Goal: Task Accomplishment & Management: Use online tool/utility

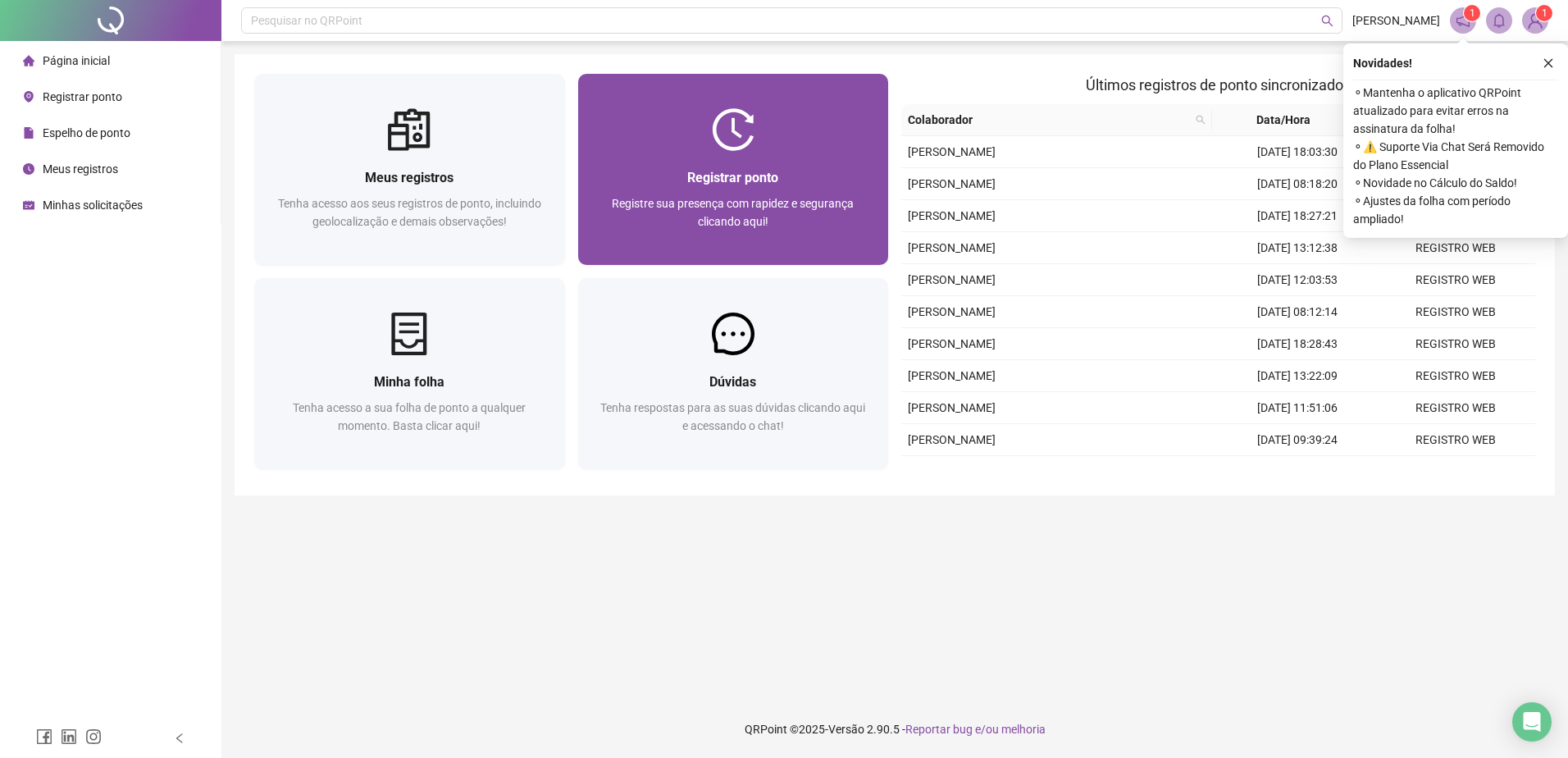
click at [873, 110] on div at bounding box center [734, 130] width 311 height 43
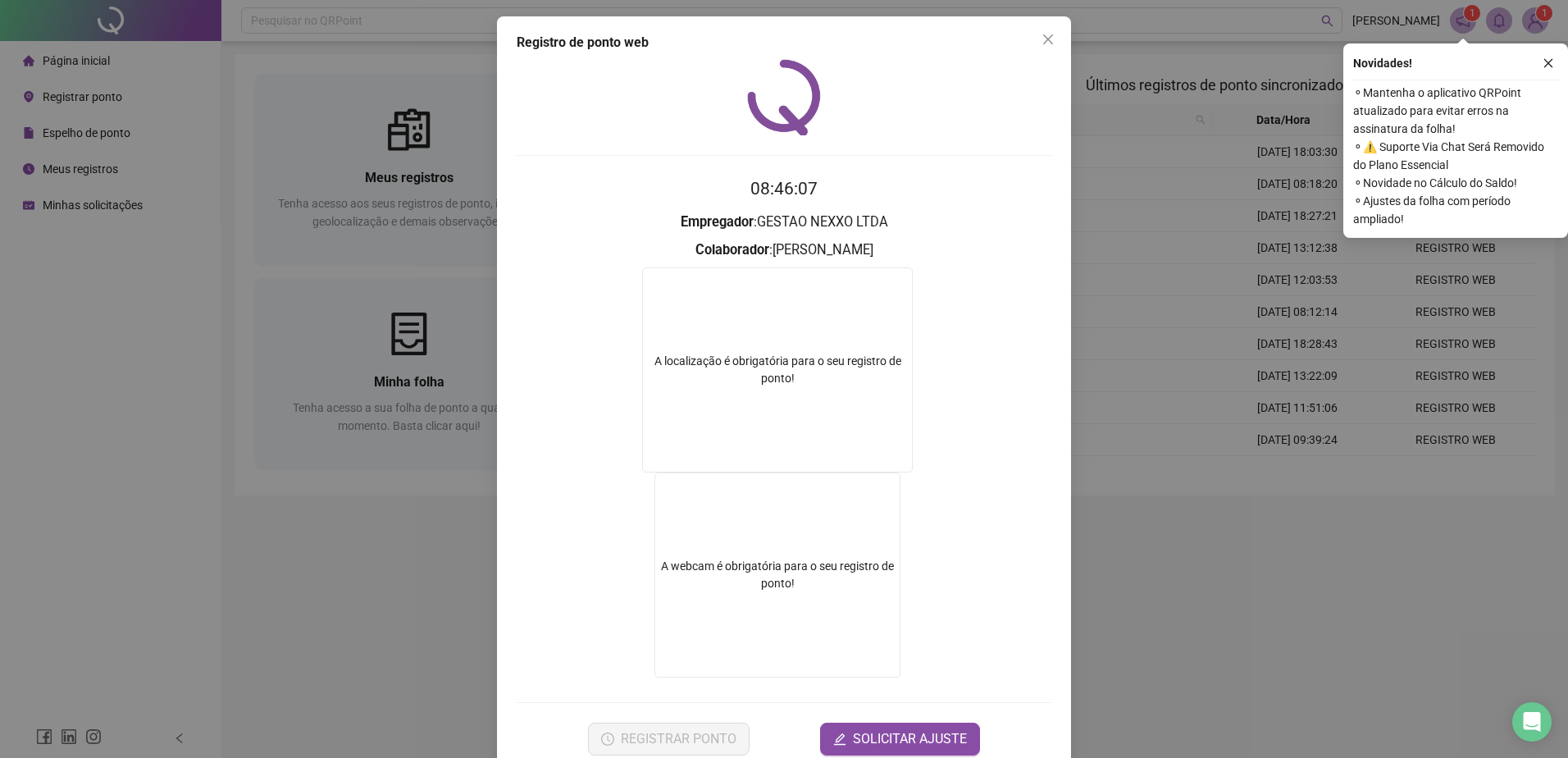
click at [1178, 597] on div "Registro de ponto web 08:46:07 Empregador : GESTAO NEXXO LTDA Colaborador : [PE…" at bounding box center [784, 379] width 1568 height 758
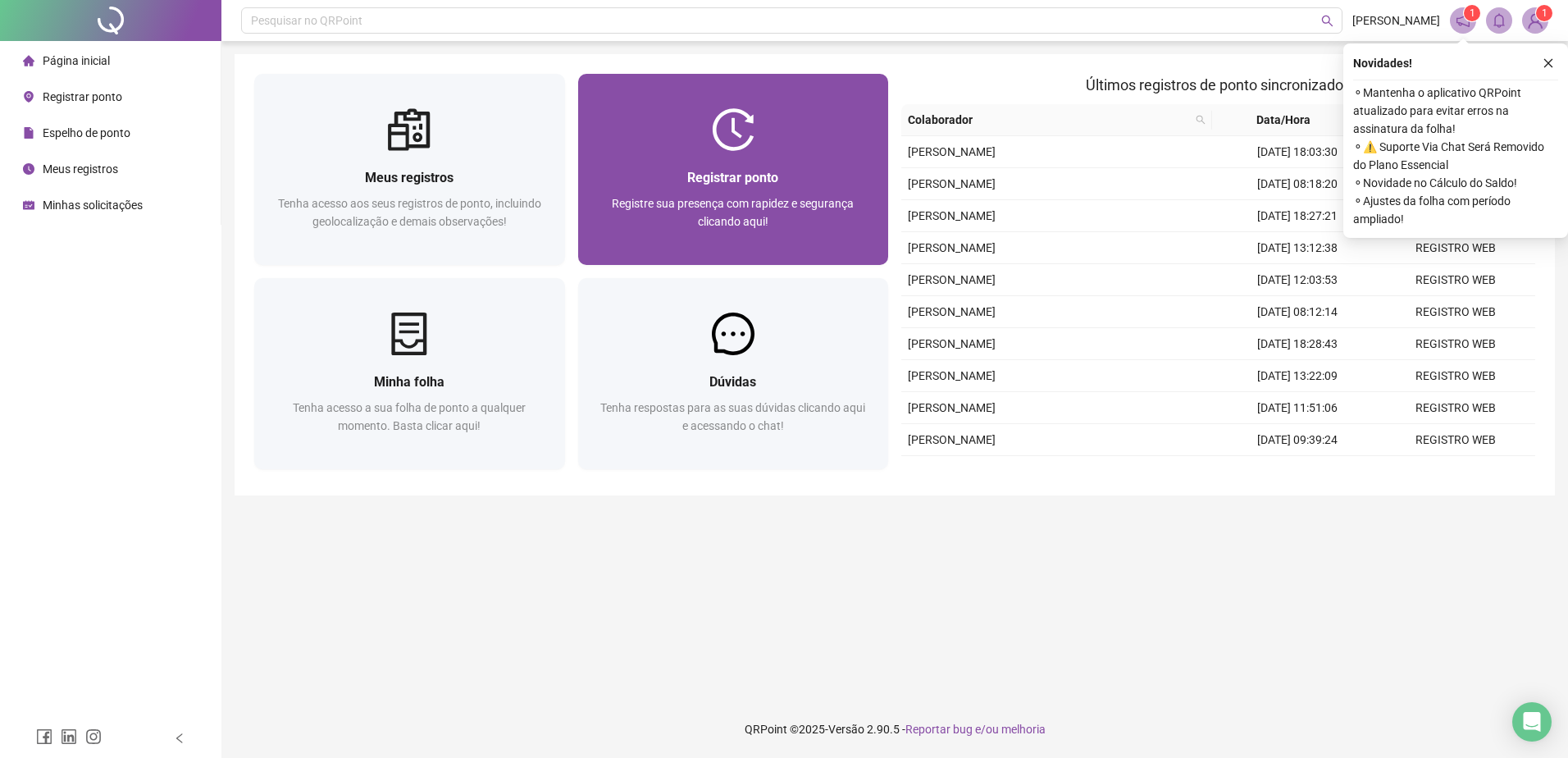
click at [832, 161] on div "Registrar ponto Registre sua presença com rapidez e segurança clicando aqui!" at bounding box center [734, 208] width 311 height 114
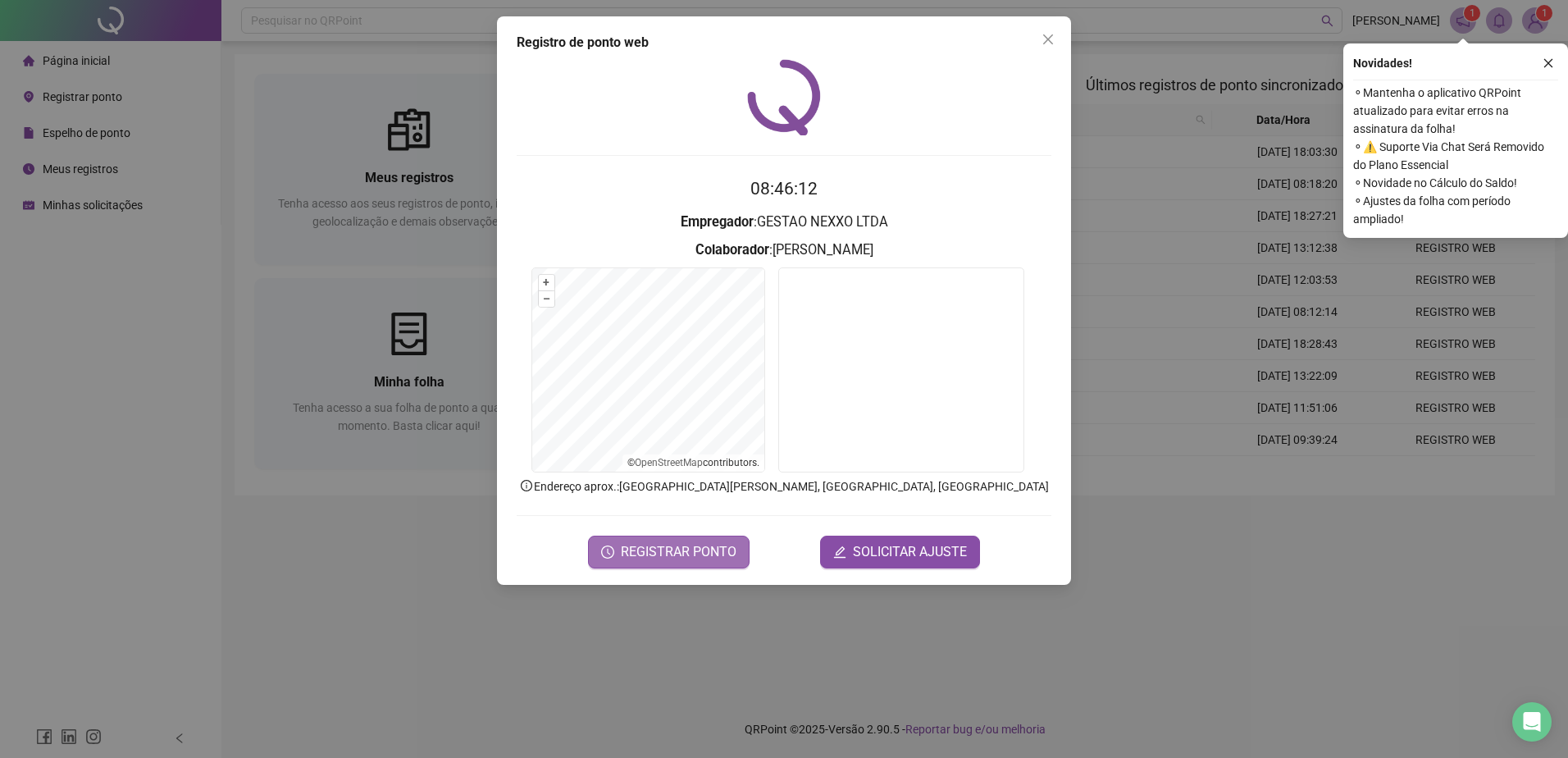
click at [659, 546] on span "REGISTRAR PONTO" at bounding box center [679, 552] width 116 height 20
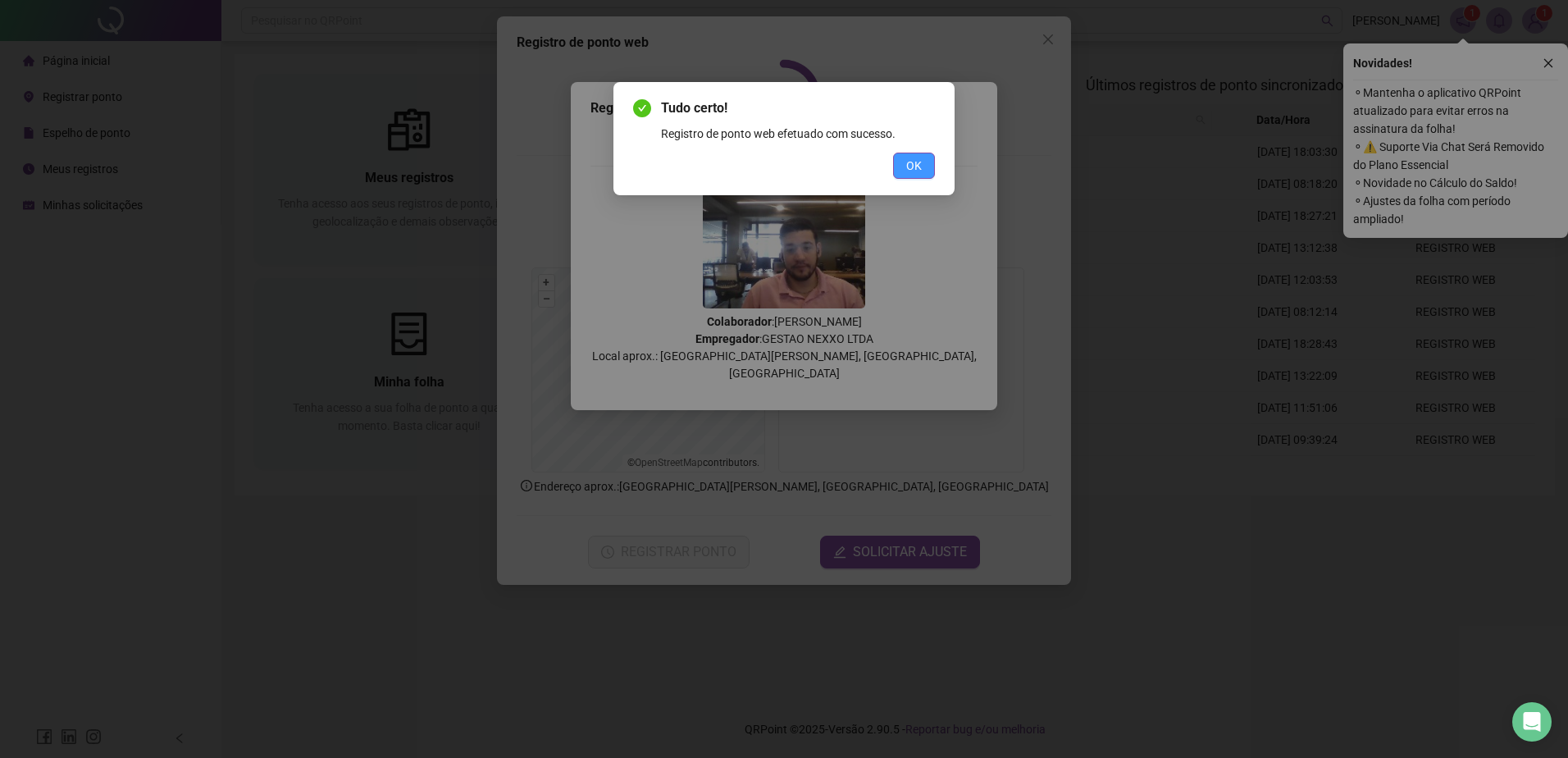
click at [919, 170] on span "OK" at bounding box center [913, 166] width 16 height 18
